Goal: Obtain resource: Obtain resource

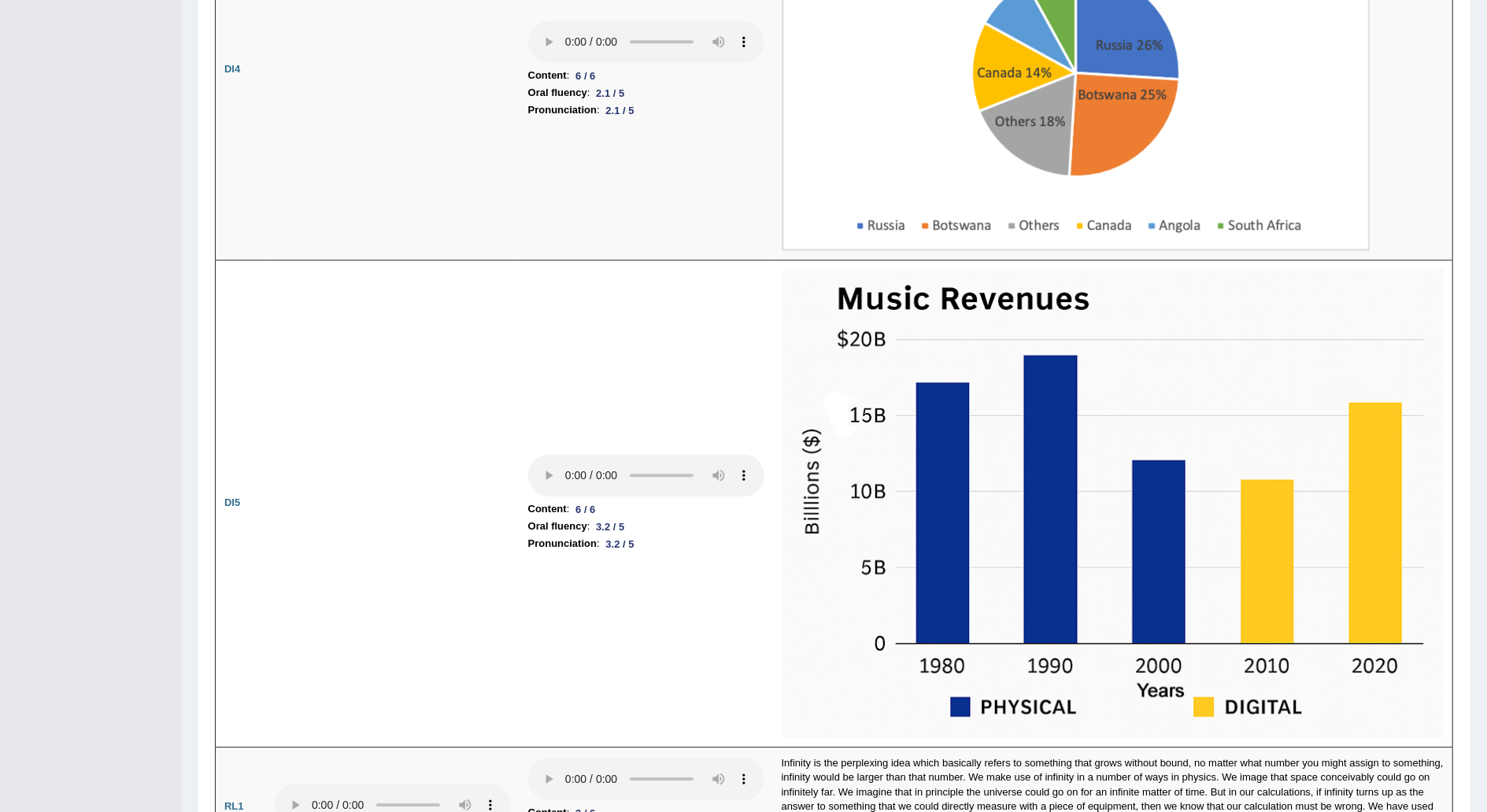
scroll to position [3157, 0]
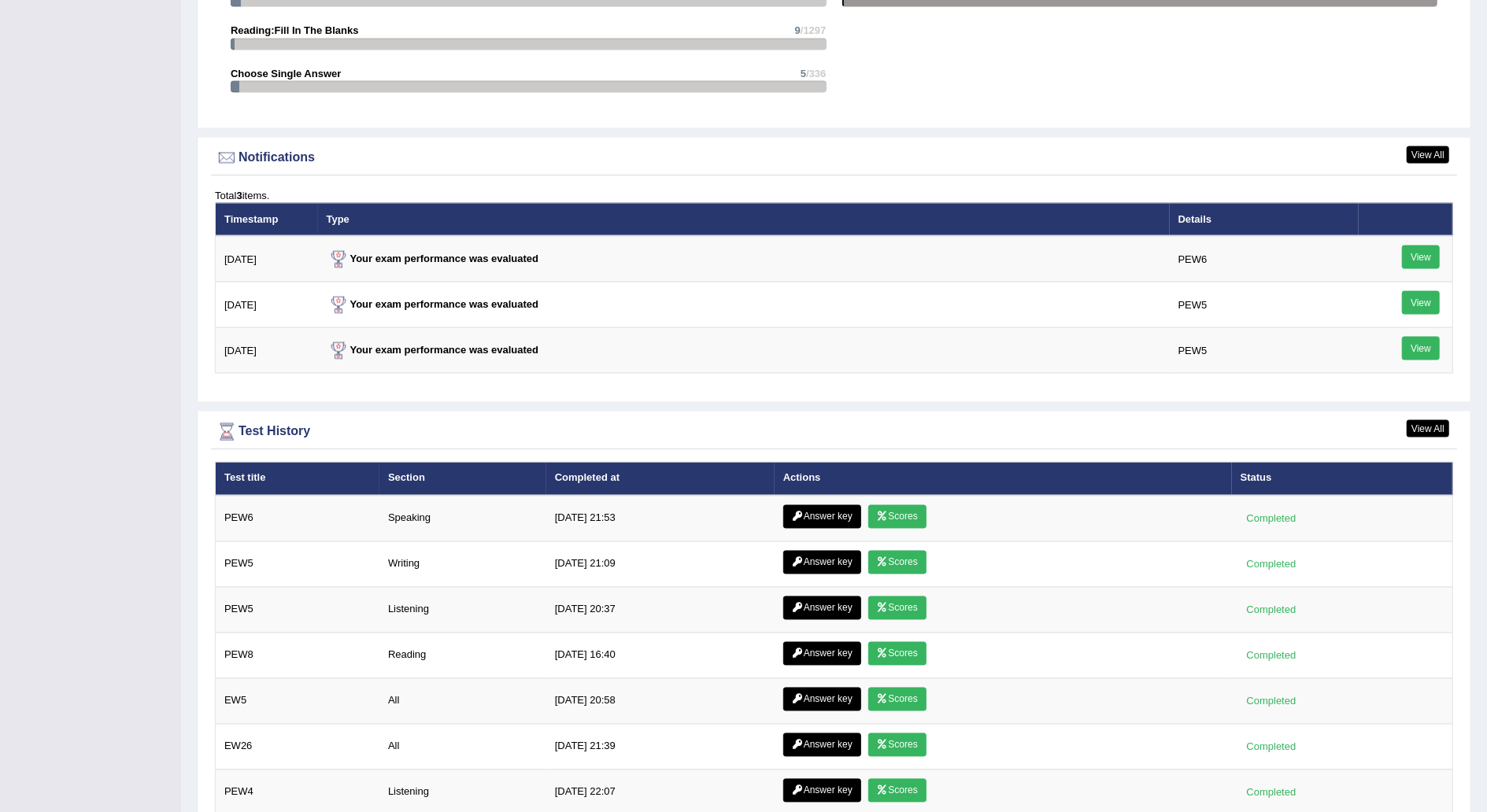
scroll to position [1902, 0]
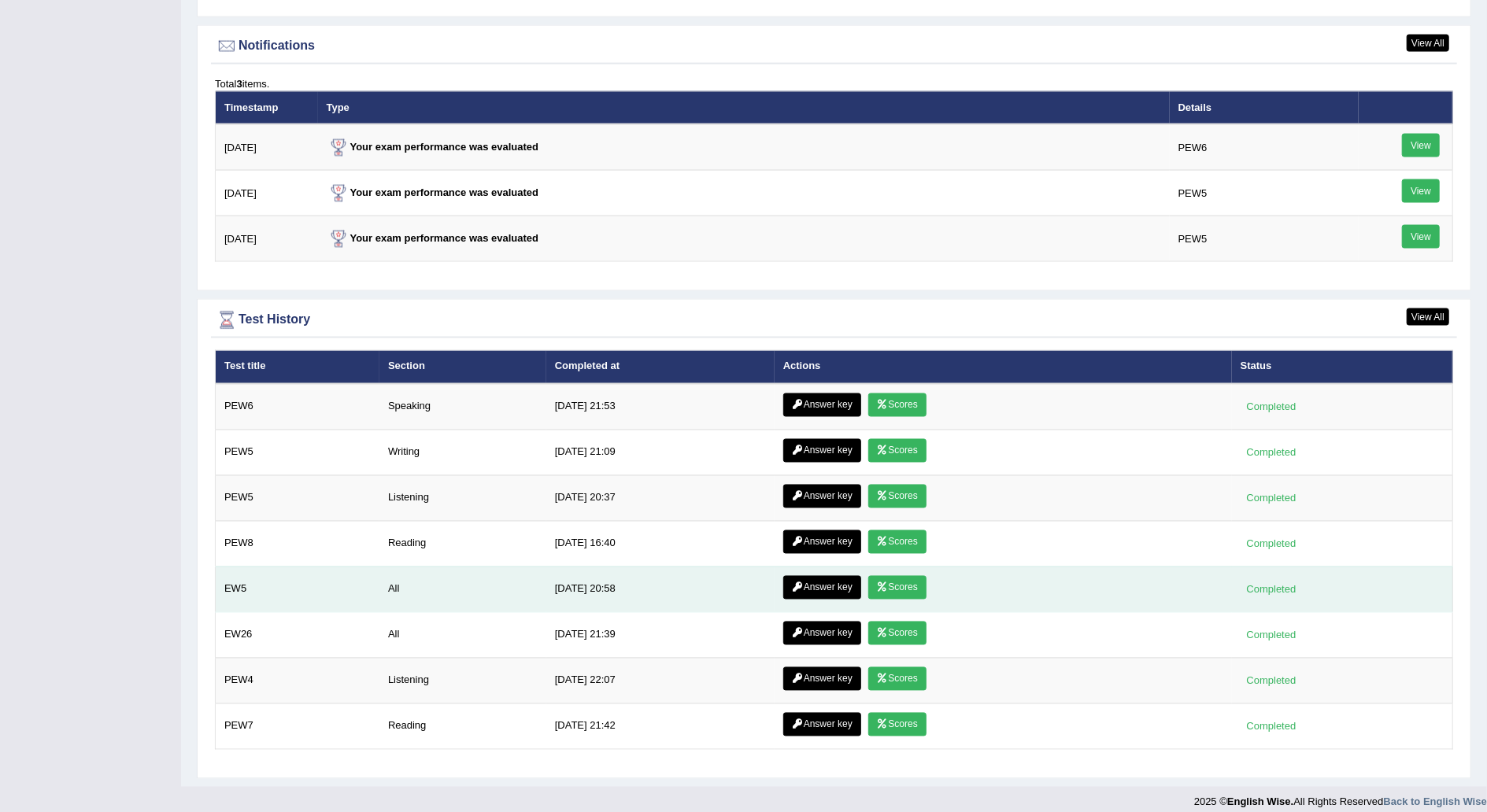
click at [823, 579] on link "Answer key" at bounding box center [822, 588] width 78 height 24
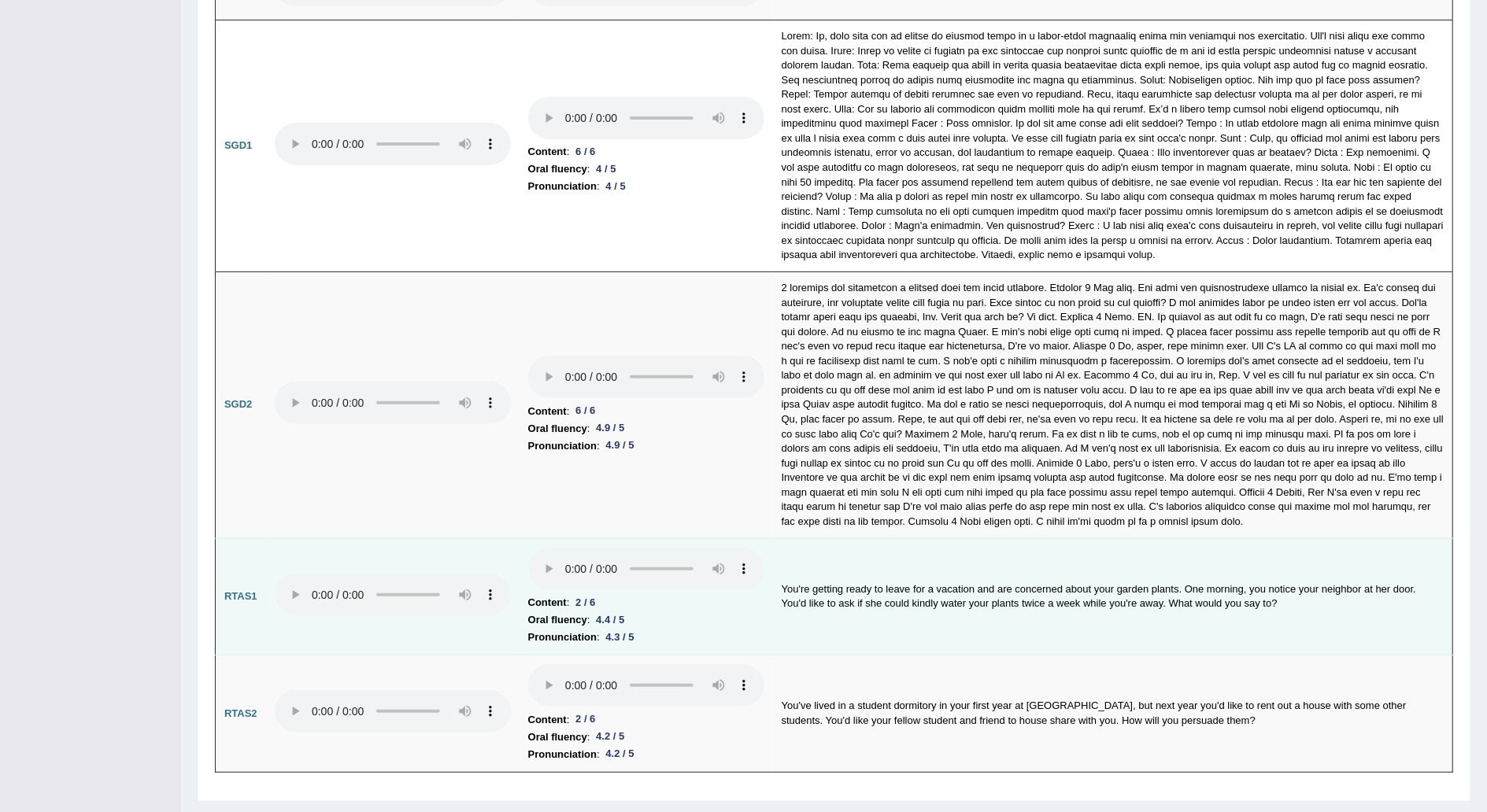
scroll to position [4859, 0]
